Goal: Information Seeking & Learning: Learn about a topic

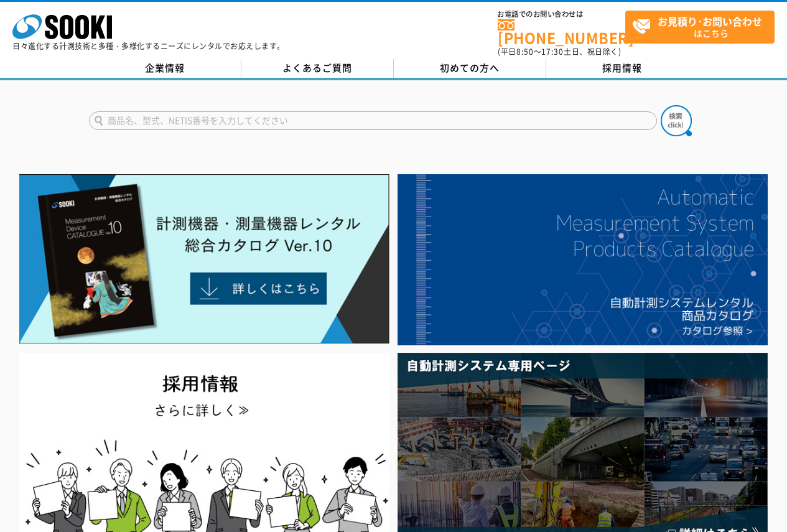
click at [322, 113] on input "text" at bounding box center [373, 120] width 568 height 19
type input "あ"
type input "マイクロメータ"
click at [661, 105] on button at bounding box center [676, 120] width 31 height 31
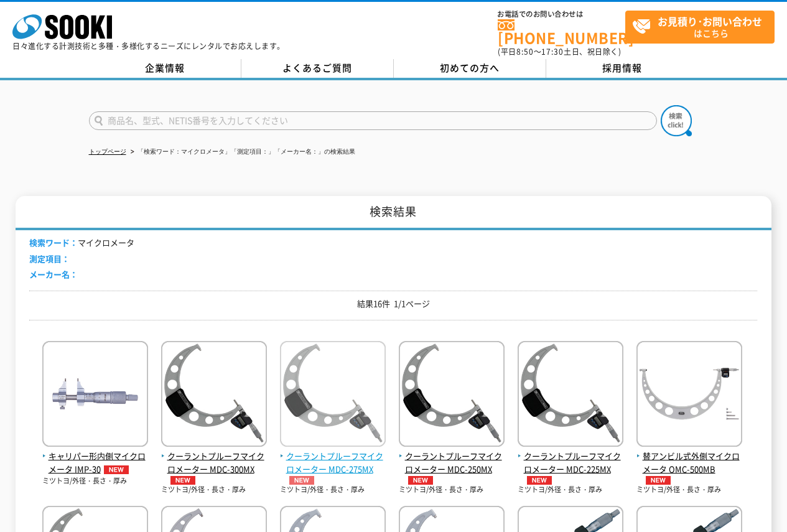
scroll to position [187, 0]
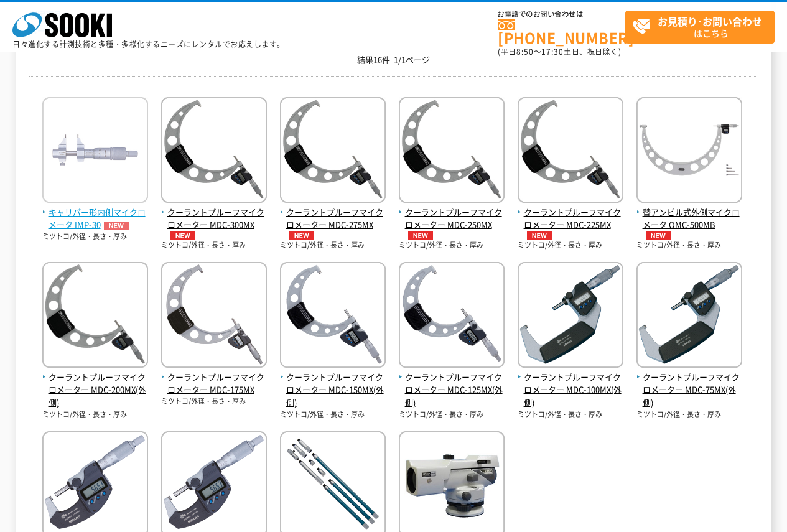
click at [67, 136] on img at bounding box center [95, 151] width 106 height 109
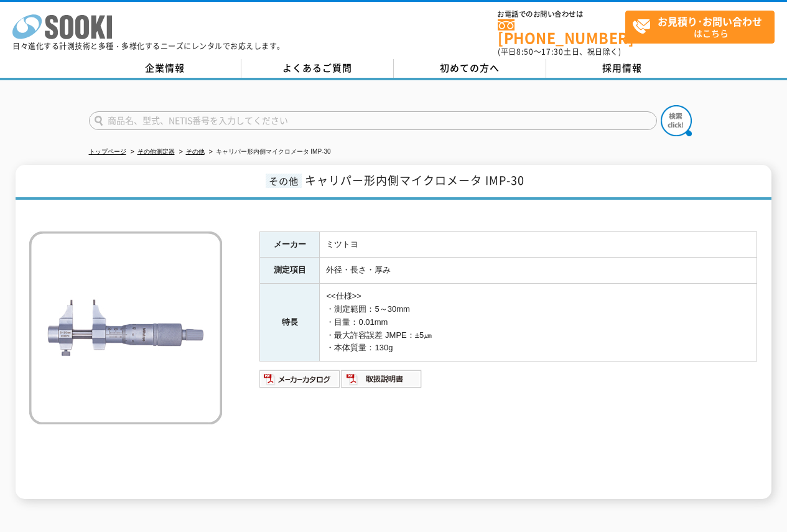
click at [109, 37] on rect at bounding box center [109, 27] width 5 height 23
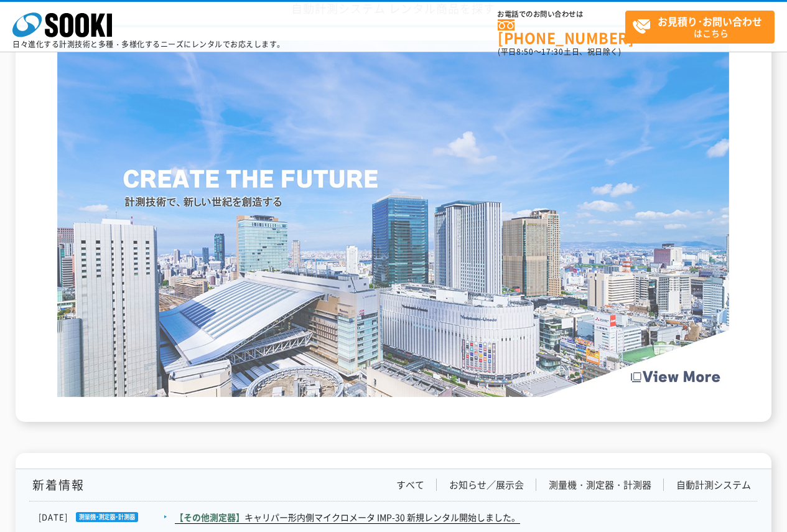
scroll to position [1866, 0]
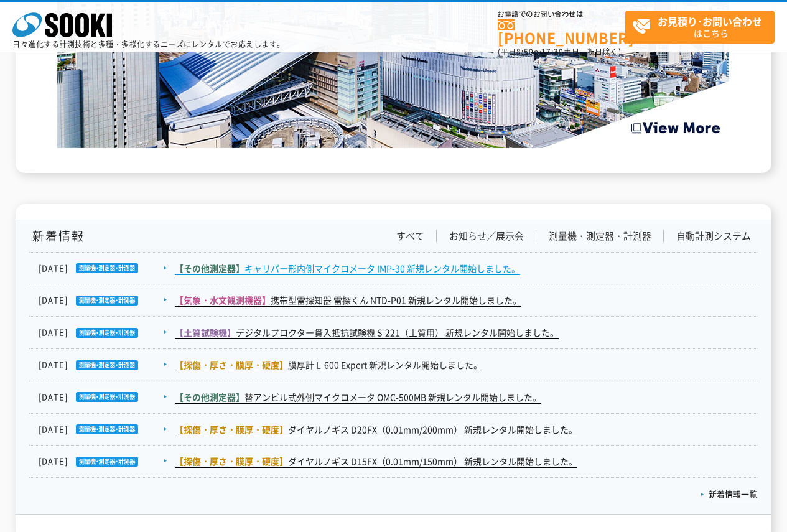
click at [374, 268] on link "【その他測定器】 キャリパー形内側マイクロメータ IMP-30 新規レンタル開始しました。" at bounding box center [347, 268] width 345 height 13
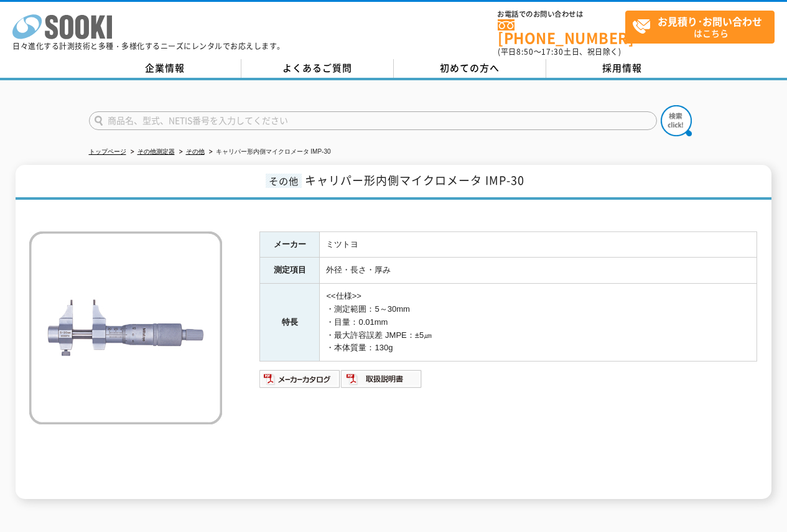
click at [96, 26] on polygon at bounding box center [98, 27] width 14 height 23
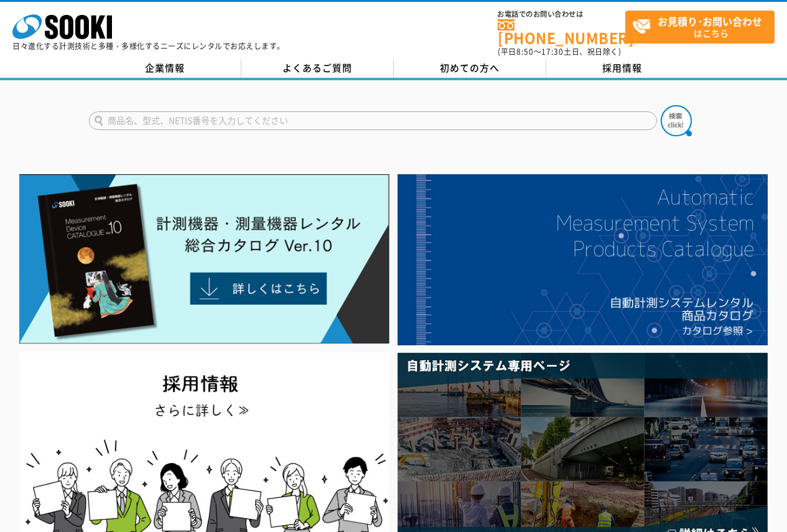
click at [395, 113] on input "text" at bounding box center [373, 120] width 568 height 19
type input "マイクロメータ"
click at [661, 105] on button at bounding box center [676, 120] width 31 height 31
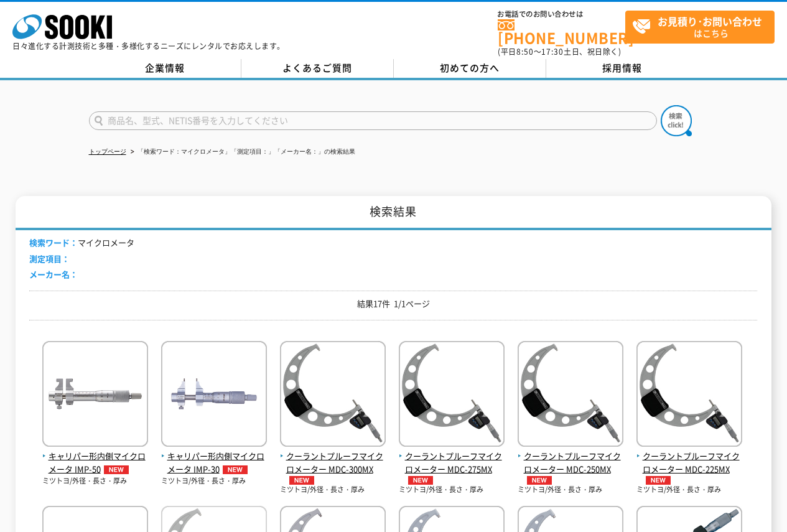
scroll to position [249, 0]
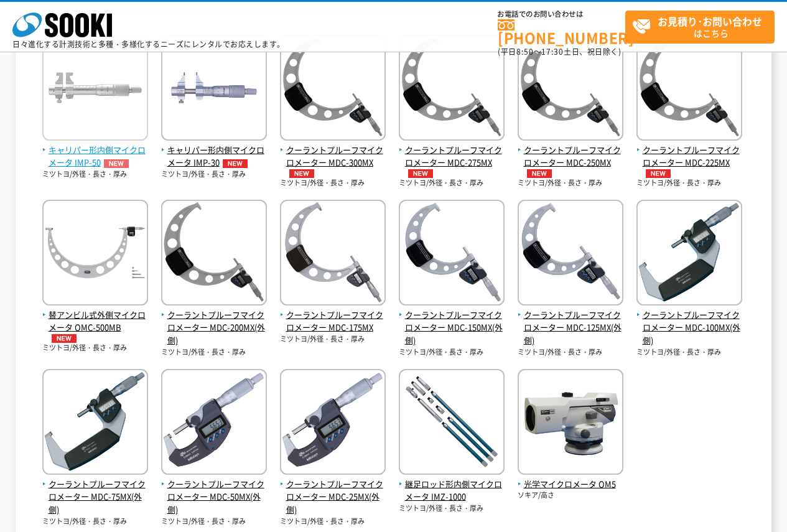
click at [87, 141] on img at bounding box center [95, 89] width 106 height 109
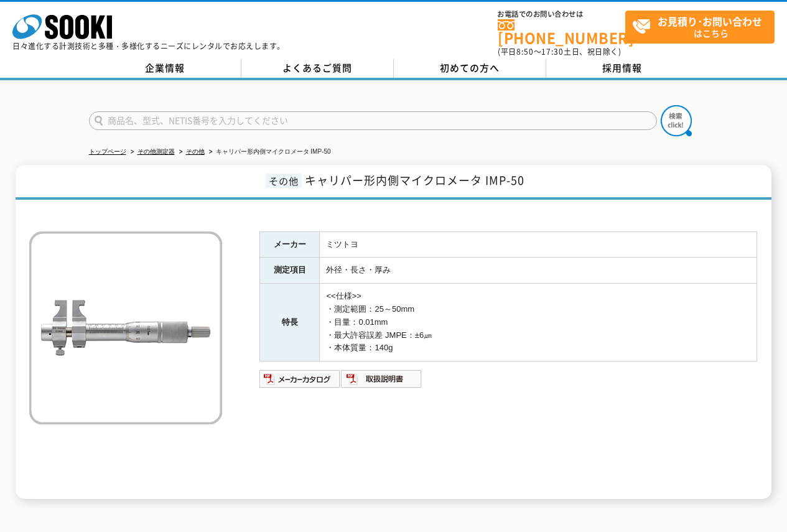
click at [75, 42] on p "日々進化する計測技術と多種・多様化するニーズにレンタルでお応えします。" at bounding box center [148, 45] width 272 height 7
click at [106, 28] on icon "株式会社 ソーキ" at bounding box center [62, 26] width 100 height 25
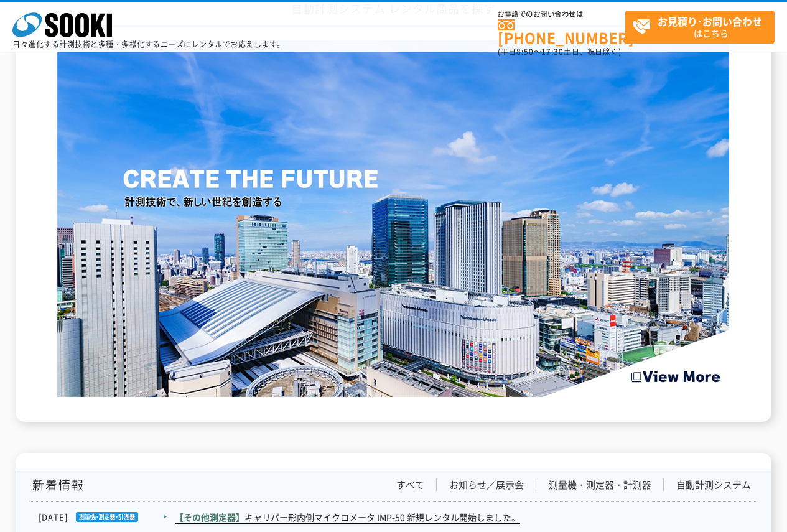
scroll to position [1866, 0]
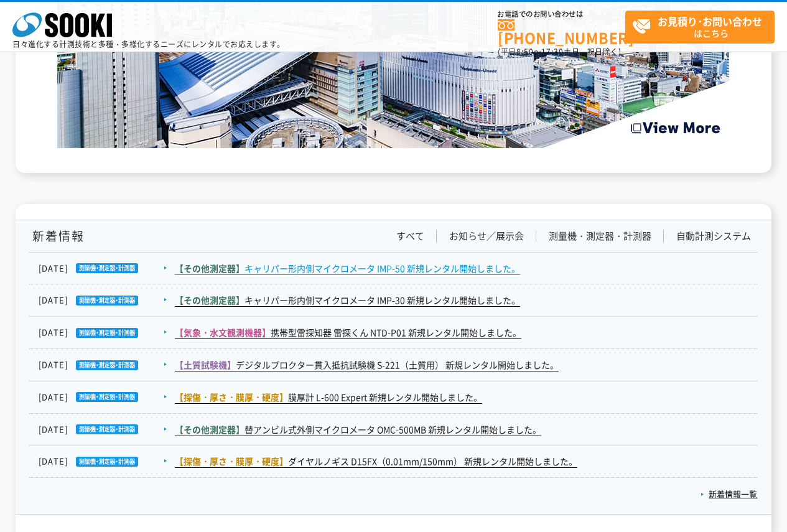
click at [434, 268] on link "【その他測定器】 キャリパー形内側マイクロメータ IMP-50 新規レンタル開始しました。" at bounding box center [347, 268] width 345 height 13
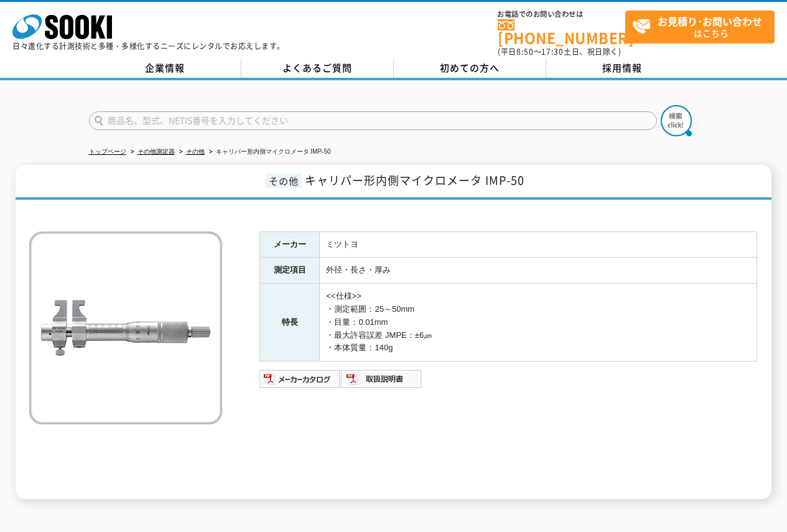
click at [376, 16] on div "株式会社 ソーキ spMenu 日々進化する計測技術と多種・多様化するニーズにレンタルでお応えします。 お電話でのお問い合わせは 0120-856-990 (…" at bounding box center [393, 30] width 787 height 56
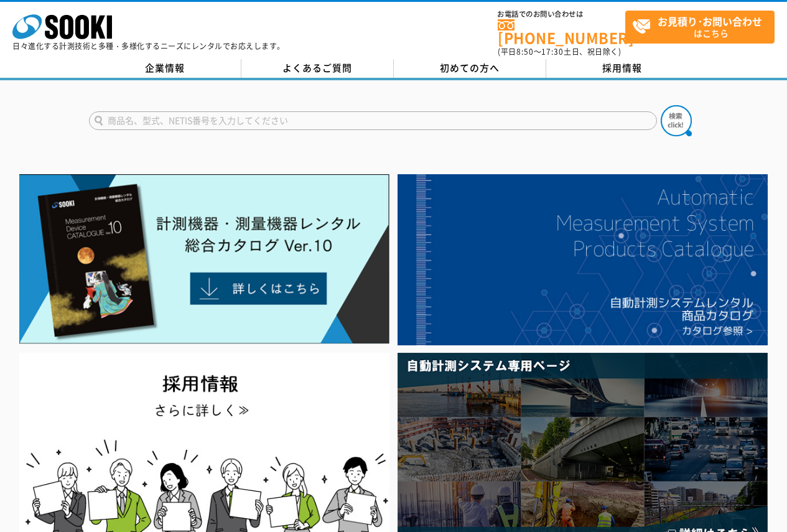
click at [297, 111] on input "text" at bounding box center [373, 120] width 568 height 19
type input "NTD-P01"
click at [661, 105] on button at bounding box center [676, 120] width 31 height 31
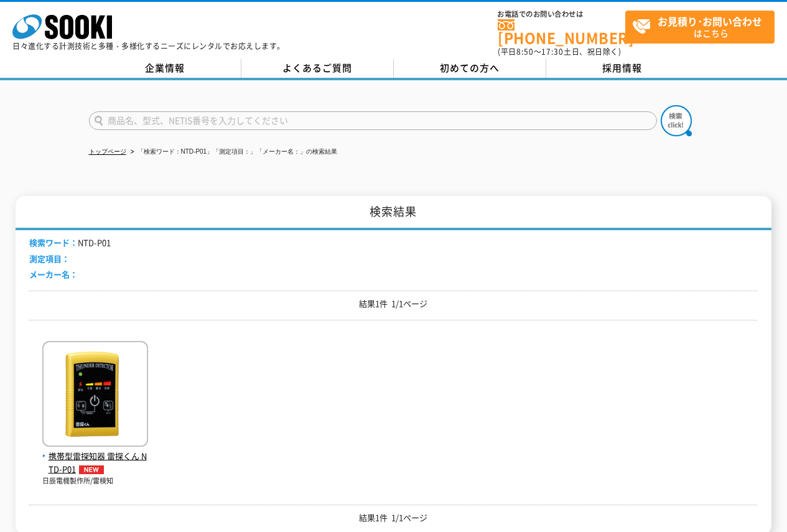
scroll to position [124, 0]
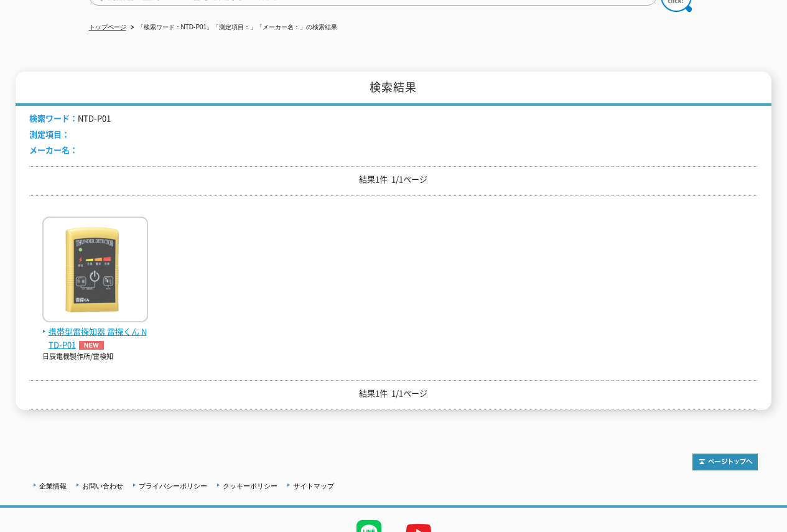
click at [98, 261] on img at bounding box center [95, 270] width 106 height 109
